Goal: Transaction & Acquisition: Purchase product/service

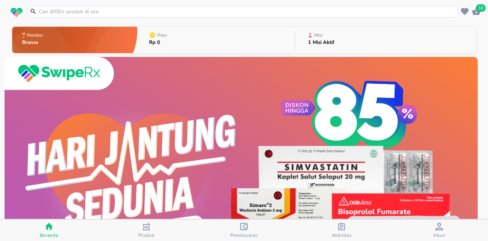
click at [179, 11] on input "text" at bounding box center [247, 12] width 419 height 8
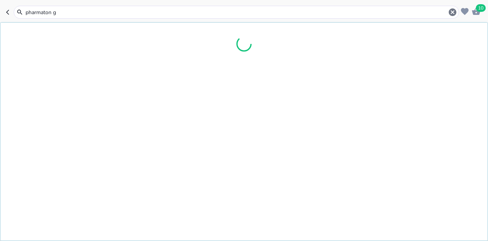
type input "pharmaton go"
